Goal: Information Seeking & Learning: Learn about a topic

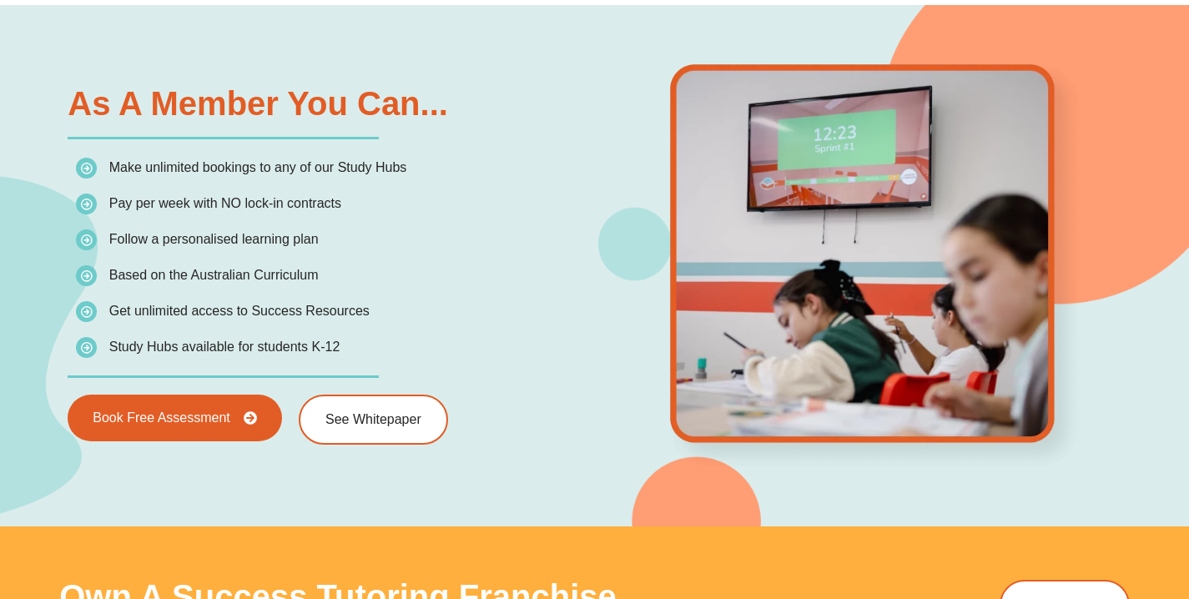
scroll to position [2403, 0]
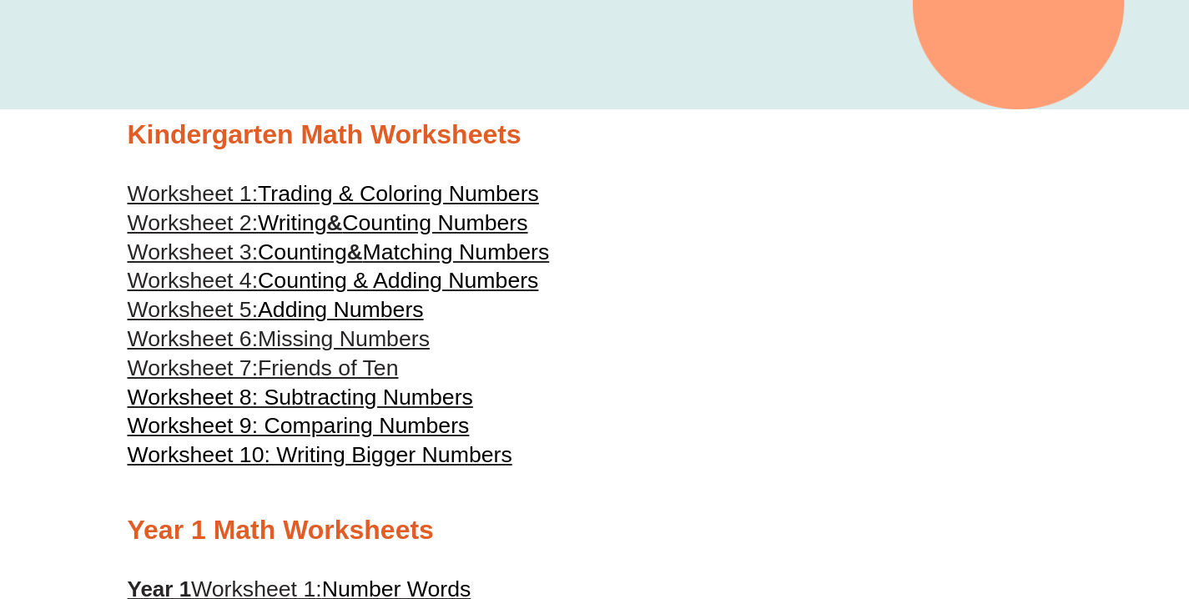
scroll to position [398, 0]
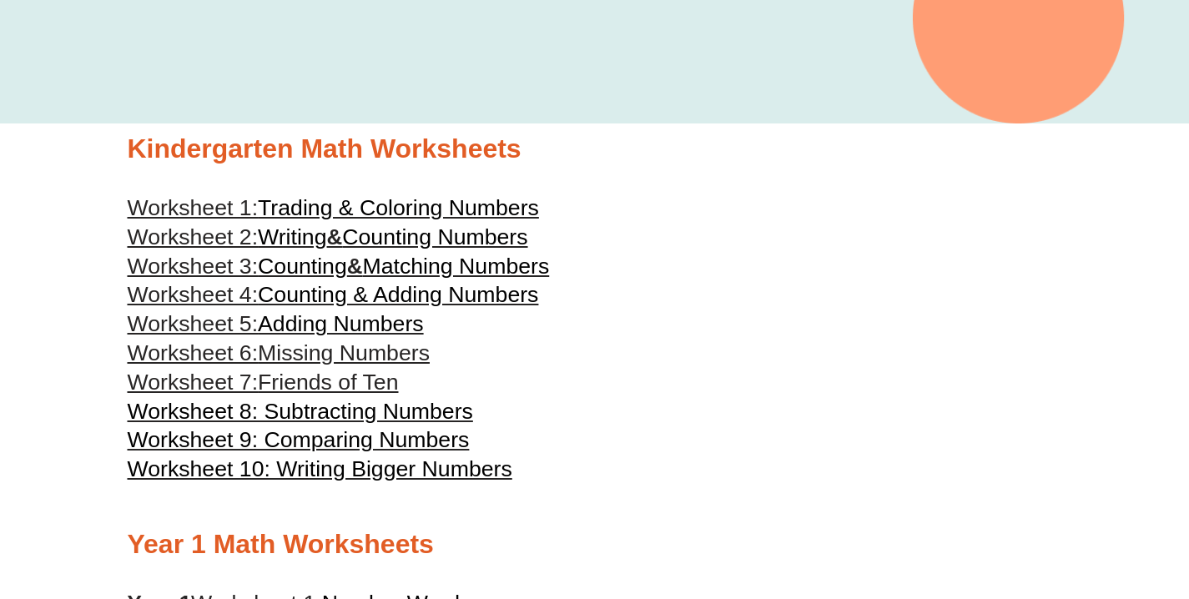
click at [437, 206] on span "Trading & Coloring Numbers" at bounding box center [398, 207] width 281 height 25
click at [350, 229] on link "Worksheet 2: Writing & Counting Numbers" at bounding box center [328, 236] width 401 height 25
click at [286, 264] on span "Counting" at bounding box center [302, 266] width 89 height 25
click at [378, 312] on span "Adding Numbers" at bounding box center [341, 323] width 166 height 25
click at [329, 348] on span "Missing Numbers" at bounding box center [344, 352] width 172 height 25
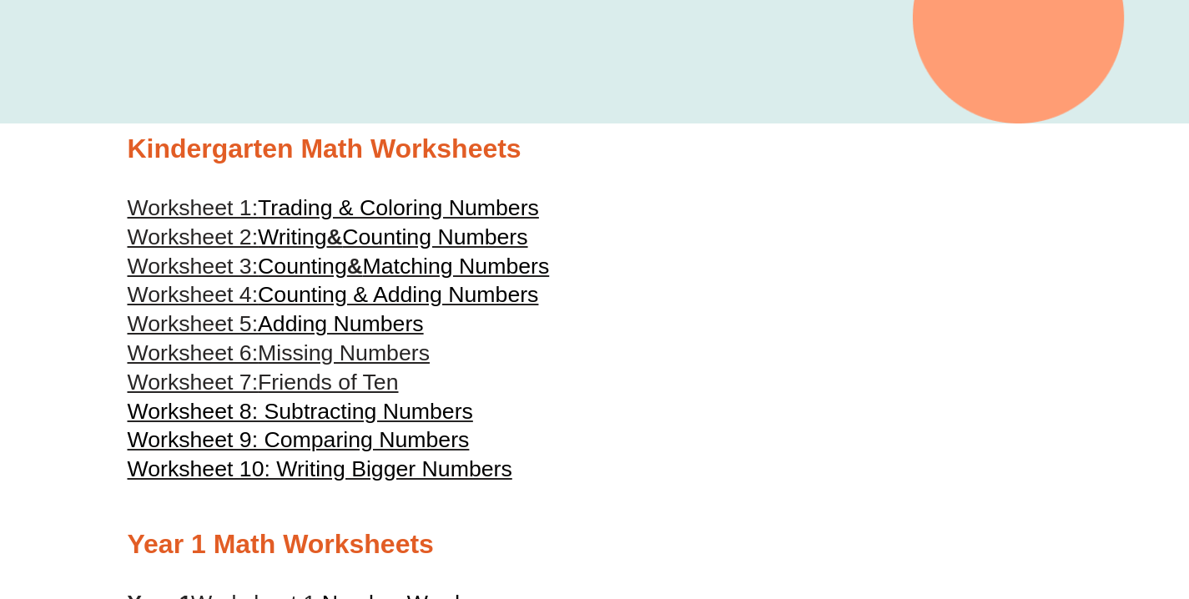
click at [305, 382] on span "Friends of Ten" at bounding box center [328, 382] width 140 height 25
click at [336, 404] on span "Worksheet 8: Subtracting Numbers" at bounding box center [300, 411] width 345 height 25
click at [321, 434] on span "Worksheet 9: Comparing Numbers" at bounding box center [299, 439] width 342 height 25
click at [420, 436] on span "Worksheet 9: Comparing Numbers" at bounding box center [299, 439] width 342 height 25
click at [360, 464] on span "Worksheet 10: Writing Bigger Numbers" at bounding box center [320, 468] width 385 height 25
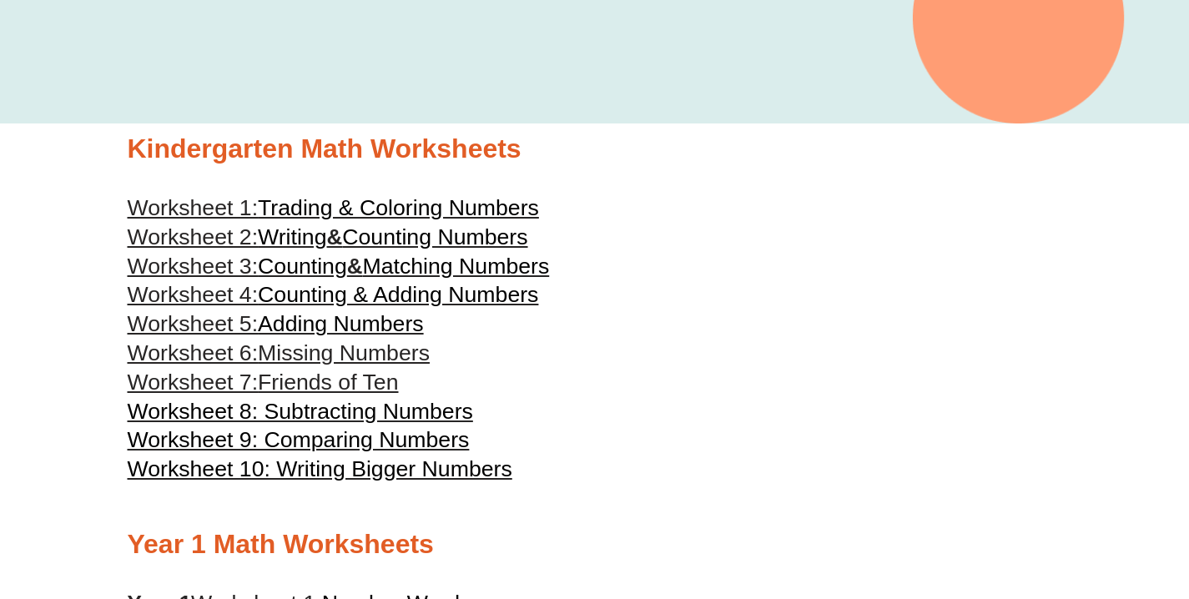
click at [330, 213] on span "Trading & Coloring Numbers" at bounding box center [398, 207] width 281 height 25
click at [284, 235] on span "Writing" at bounding box center [292, 236] width 68 height 25
click at [322, 268] on span "Counting" at bounding box center [302, 266] width 89 height 25
click at [288, 285] on span "Counting & Adding Numbers" at bounding box center [398, 294] width 280 height 25
